Goal: Navigation & Orientation: Find specific page/section

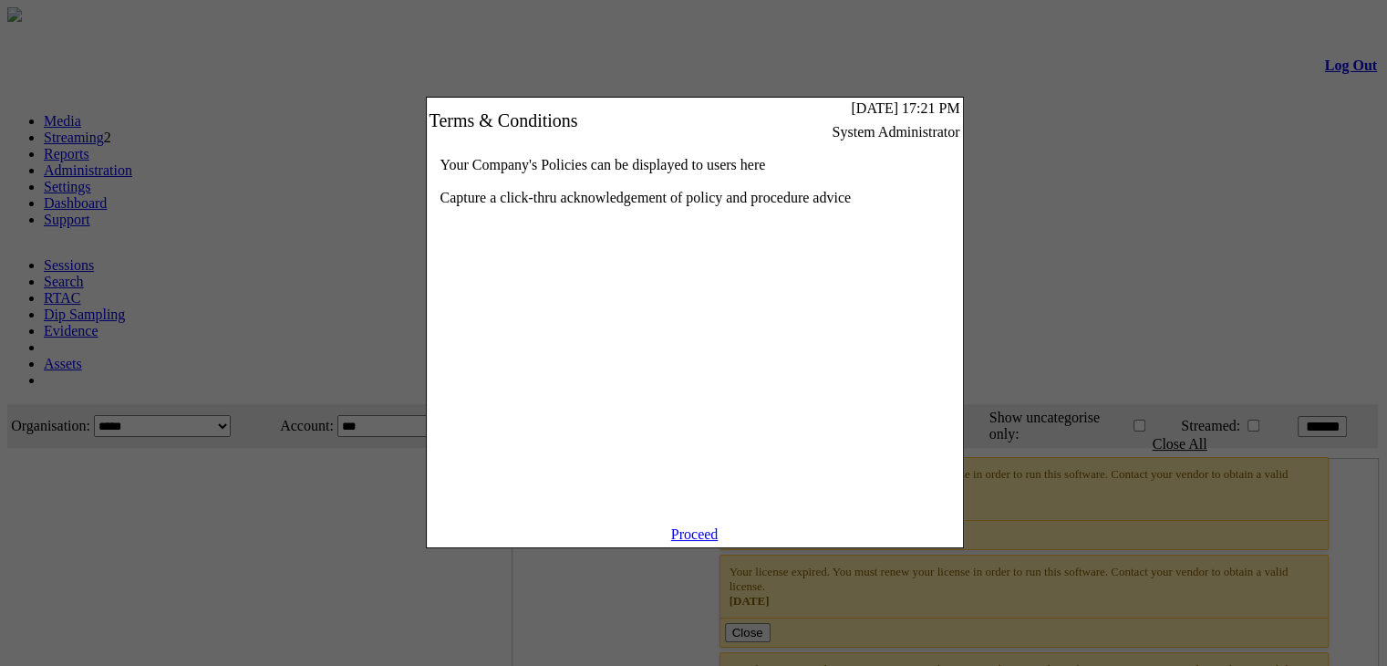
click at [684, 540] on link "Proceed" at bounding box center [694, 534] width 47 height 16
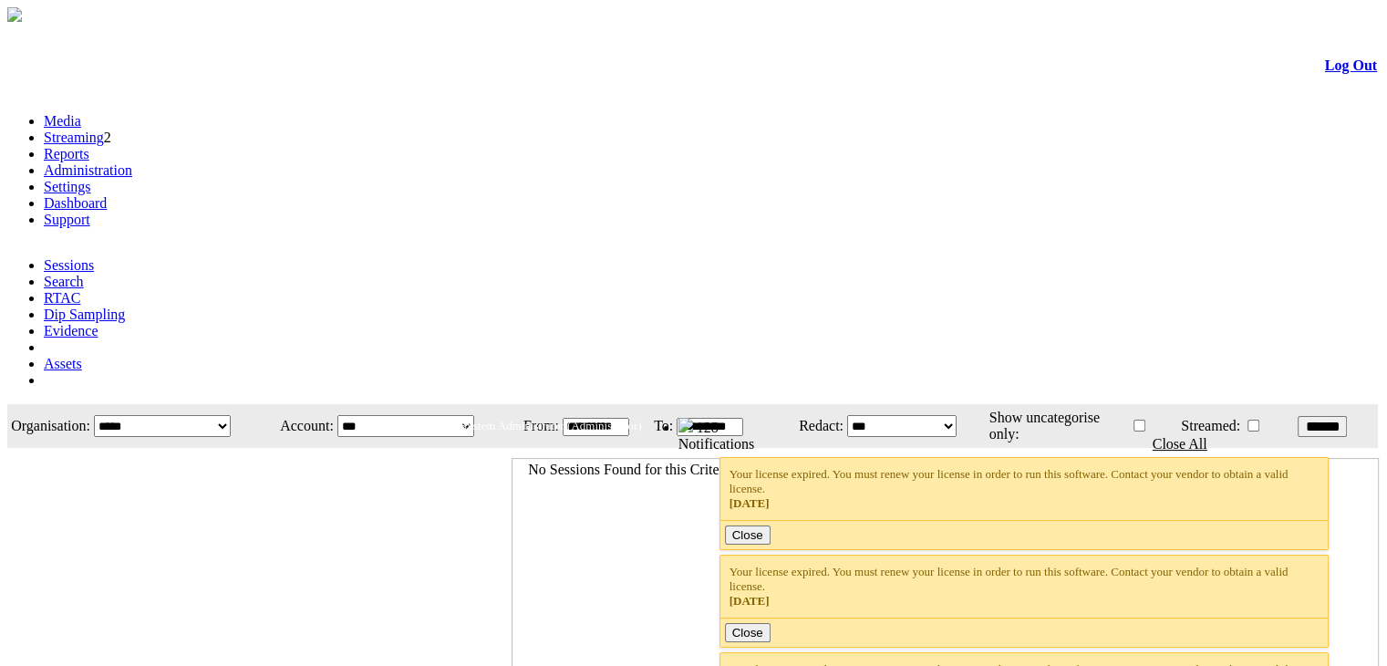
click at [719, 420] on span "128" at bounding box center [708, 428] width 22 height 16
click at [693, 418] on img at bounding box center [686, 425] width 15 height 15
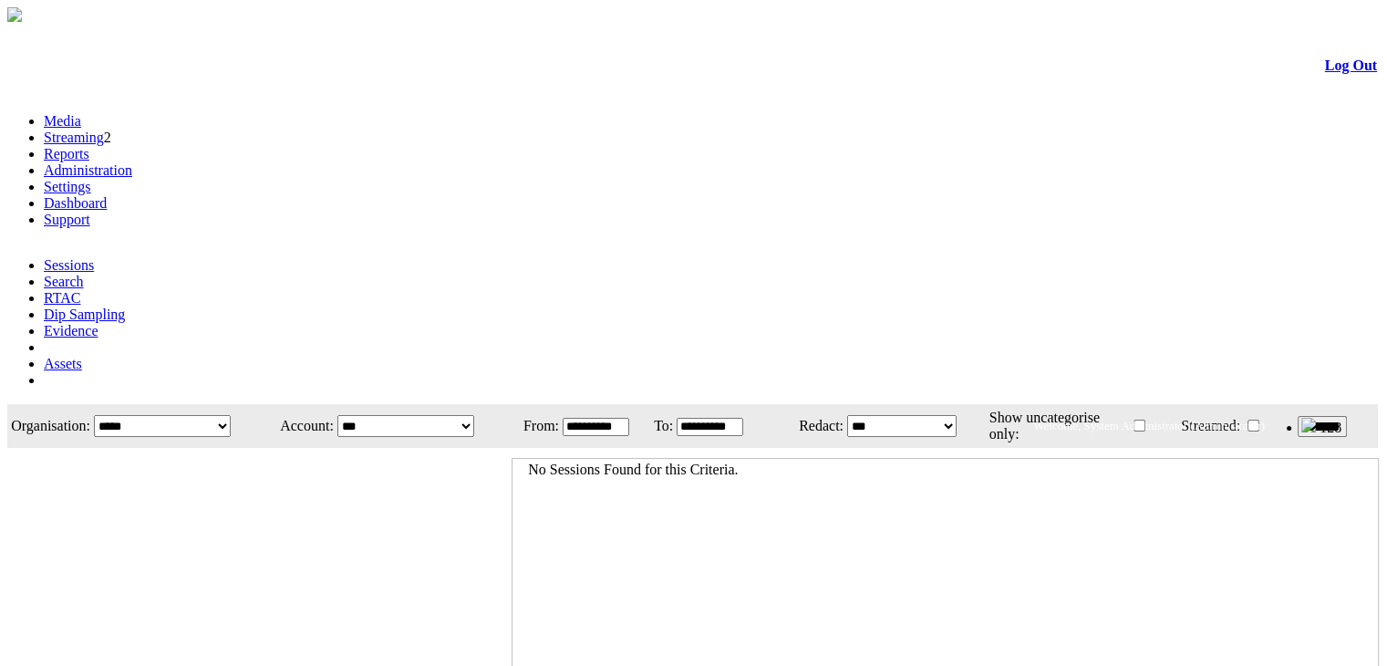
click at [1326, 73] on link "Log Out" at bounding box center [1351, 65] width 52 height 16
